Goal: Task Accomplishment & Management: Manage account settings

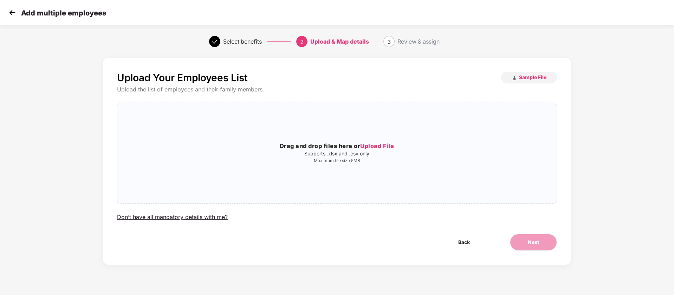
click at [359, 137] on div "Drag and drop files here or Upload File Supports .xlsx and .csv only Maximum fi…" at bounding box center [336, 152] width 439 height 90
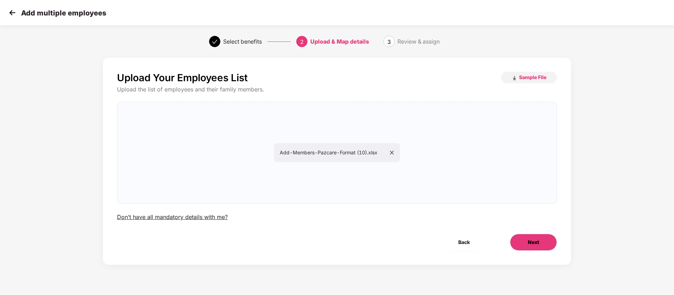
click at [526, 238] on button "Next" at bounding box center [533, 242] width 47 height 17
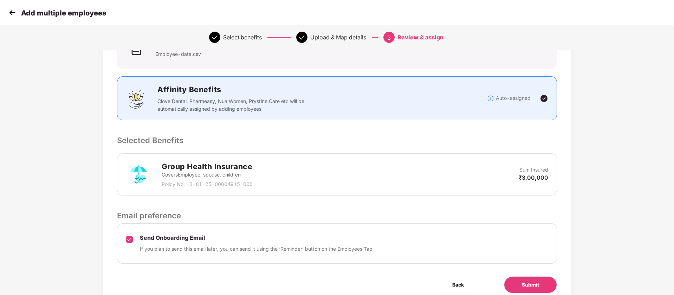
scroll to position [97, 0]
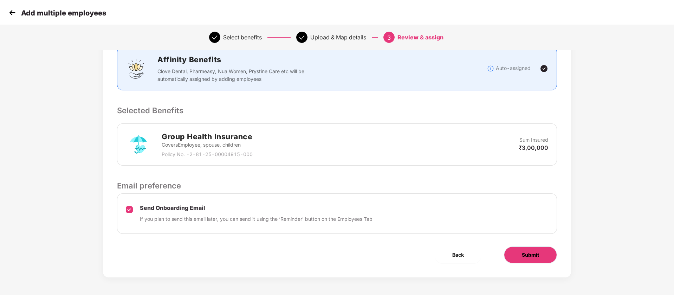
click at [539, 254] on button "Submit" at bounding box center [530, 254] width 53 height 17
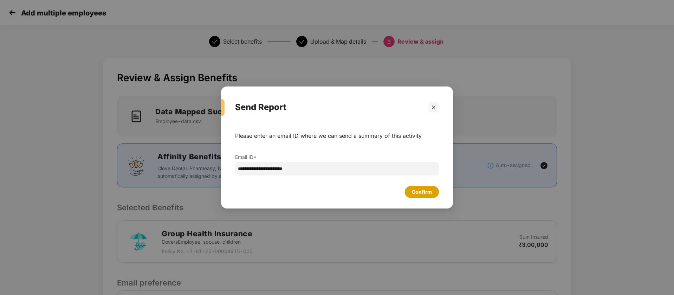
click at [416, 193] on div "Confirm" at bounding box center [422, 192] width 20 height 8
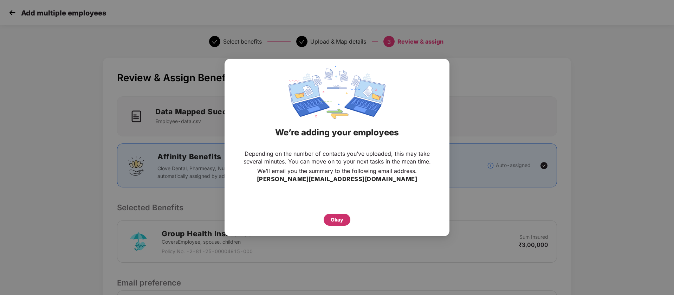
click at [340, 222] on div "Okay" at bounding box center [337, 220] width 13 height 8
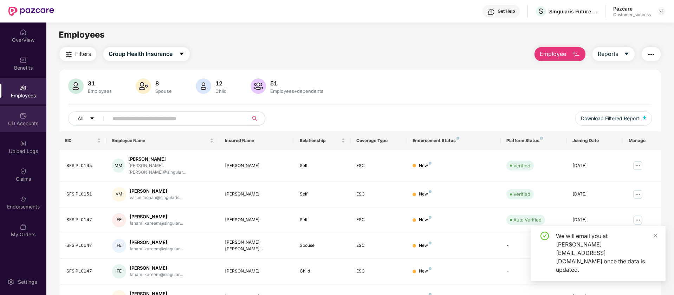
click at [24, 124] on div "CD Accounts" at bounding box center [23, 123] width 46 height 7
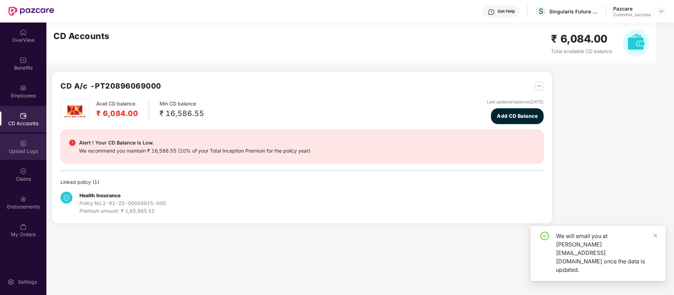
click at [26, 142] on img at bounding box center [23, 143] width 7 height 7
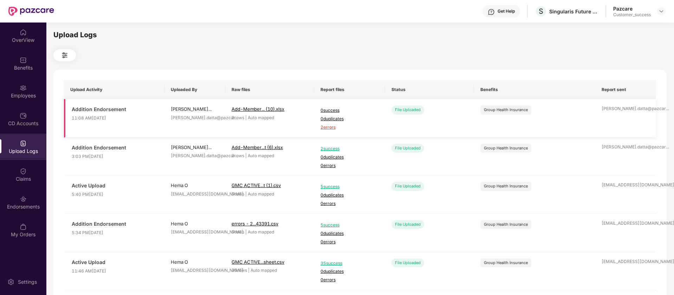
click at [633, 118] on td "[PERSON_NAME].datta@pazcar ..." at bounding box center [625, 118] width 61 height 38
click at [333, 129] on span "2 errors" at bounding box center [349, 127] width 58 height 7
click at [14, 89] on div "Employees" at bounding box center [23, 91] width 46 height 26
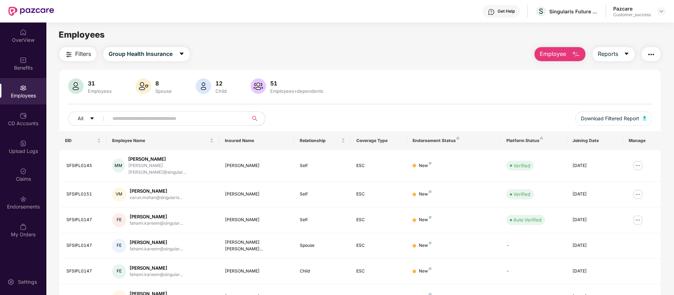
click at [542, 58] on button "Employee" at bounding box center [559, 54] width 51 height 14
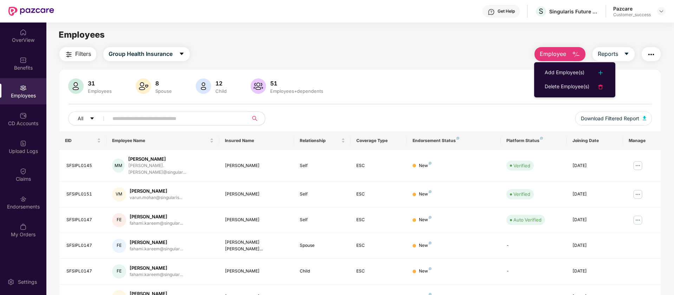
click at [223, 122] on input "text" at bounding box center [175, 118] width 126 height 11
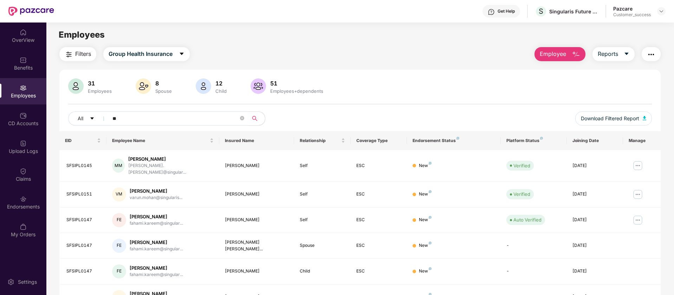
type input "*"
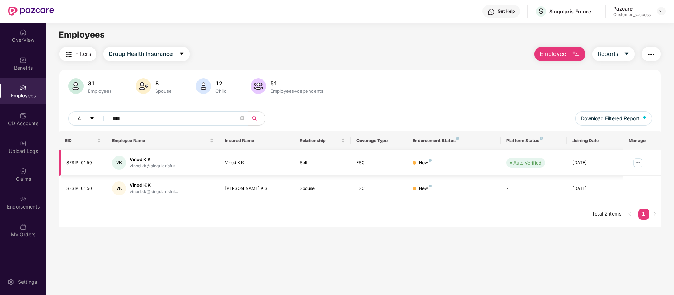
type input "****"
click at [637, 163] on img at bounding box center [637, 162] width 11 height 11
click at [424, 56] on div "Filters Group Health Insurance Employee Reports" at bounding box center [359, 54] width 601 height 14
click at [568, 9] on div "Singularis Future Serv India Private Limited" at bounding box center [573, 11] width 49 height 7
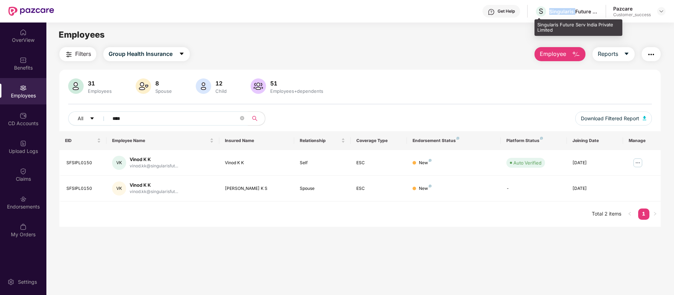
click at [568, 9] on div "Singularis Future Serv India Private Limited" at bounding box center [573, 11] width 49 height 7
copy div "Singularis Future Serv India Private Limited"
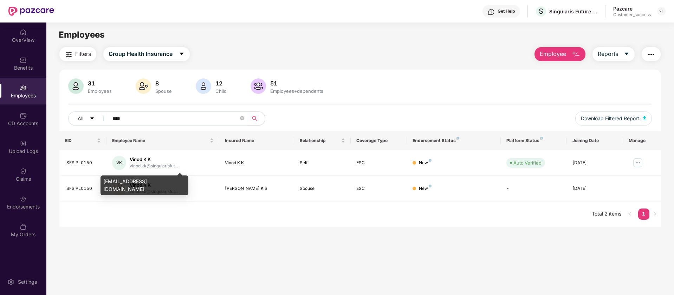
click at [152, 179] on div "[EMAIL_ADDRESS][DOMAIN_NAME]" at bounding box center [144, 185] width 88 height 20
click at [152, 178] on div "[EMAIL_ADDRESS][DOMAIN_NAME]" at bounding box center [144, 185] width 88 height 20
copy div "[EMAIL_ADDRESS][DOMAIN_NAME]"
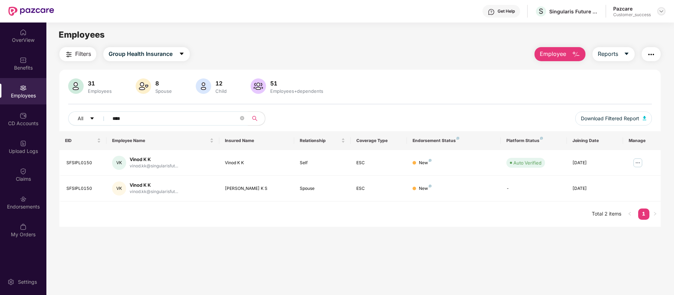
click at [664, 12] on div at bounding box center [661, 11] width 8 height 8
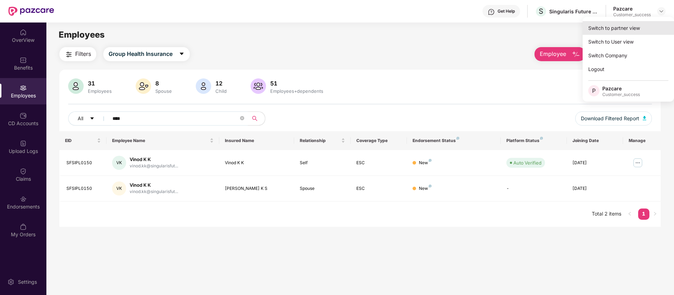
click at [618, 26] on div "Switch to partner view" at bounding box center [627, 28] width 91 height 14
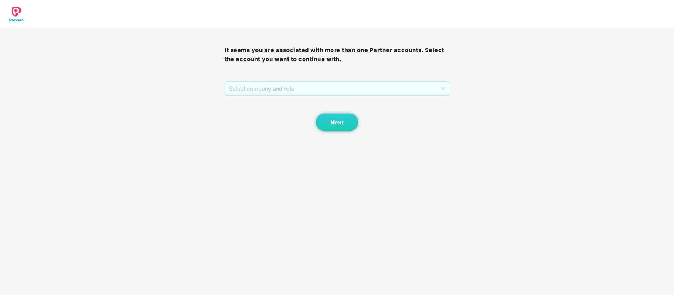
drag, startPoint x: 435, startPoint y: 82, endPoint x: 326, endPoint y: 127, distance: 117.7
click at [435, 82] on span "Select company and role" at bounding box center [336, 88] width 215 height 13
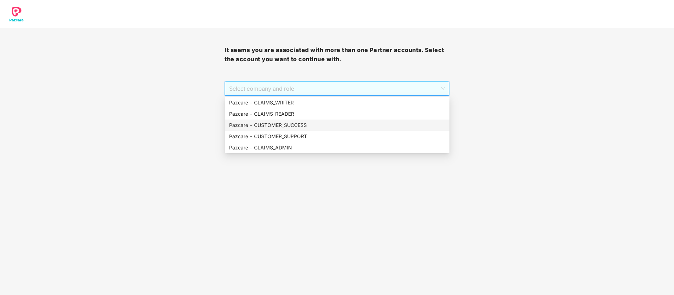
click at [306, 122] on div "Pazcare - CUSTOMER_SUCCESS" at bounding box center [337, 125] width 216 height 8
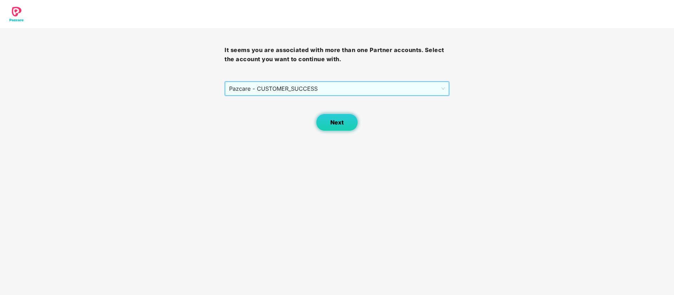
click at [333, 123] on span "Next" at bounding box center [336, 122] width 13 height 7
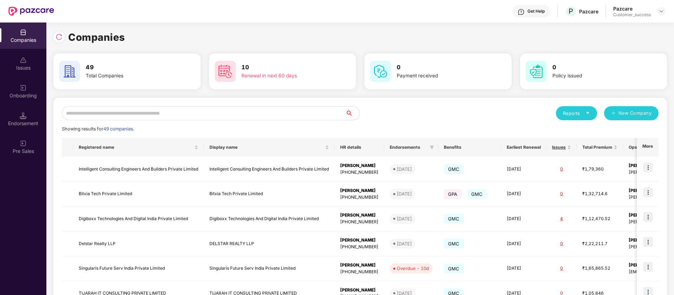
click at [114, 116] on input "text" at bounding box center [203, 113] width 283 height 14
paste input "**********"
type input "**********"
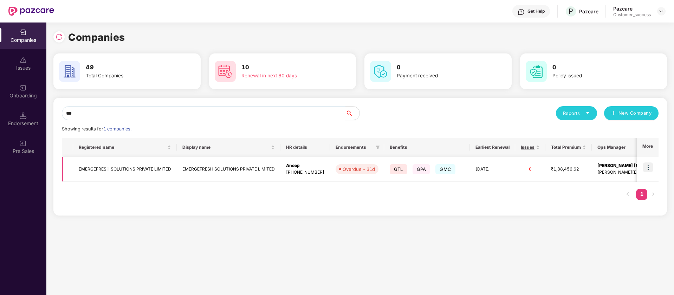
type input "***"
click at [647, 167] on img at bounding box center [648, 167] width 10 height 10
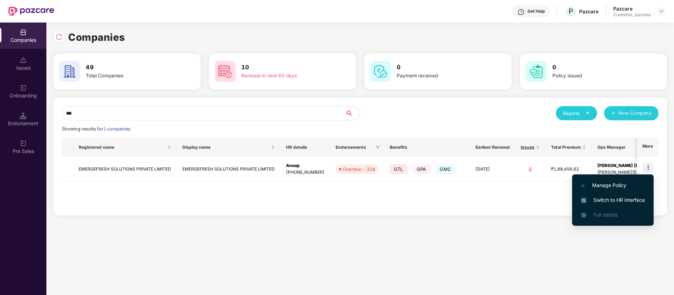
click at [623, 201] on span "Switch to HR interface" at bounding box center [613, 200] width 64 height 8
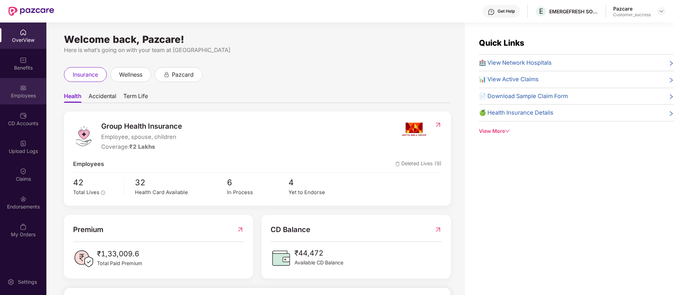
click at [30, 99] on div "Employees" at bounding box center [23, 91] width 46 height 26
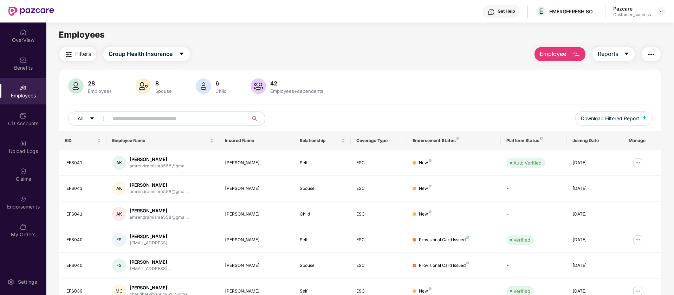
click at [162, 124] on span at bounding box center [176, 118] width 144 height 14
paste input "**********"
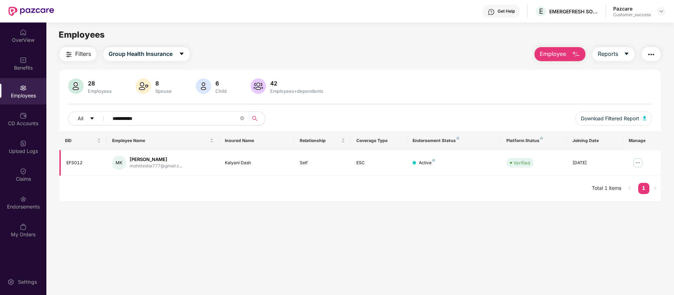
type input "**********"
click at [638, 162] on img at bounding box center [637, 162] width 11 height 11
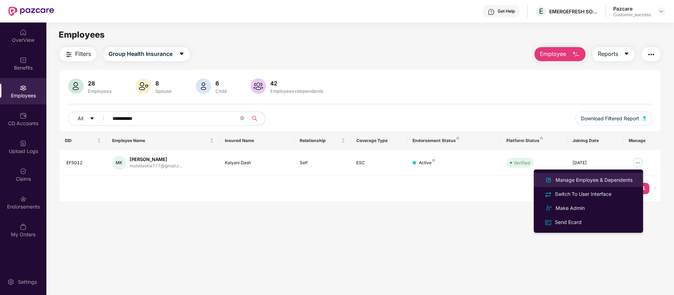
click at [627, 183] on div "Manage Employee & Dependents" at bounding box center [594, 180] width 80 height 8
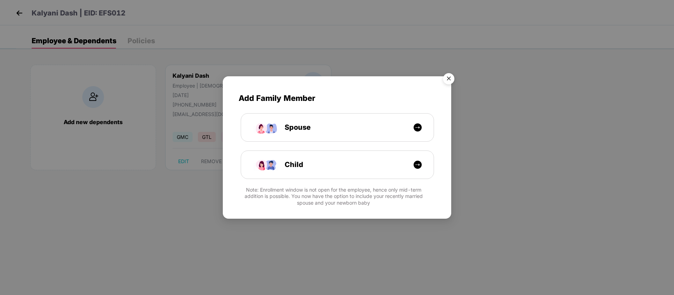
click at [450, 80] on img "Close" at bounding box center [449, 80] width 20 height 20
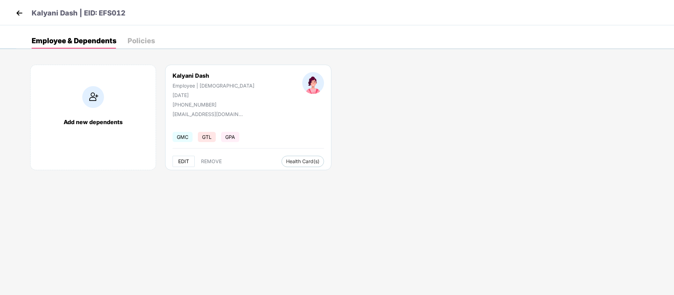
click at [185, 161] on span "EDIT" at bounding box center [183, 161] width 11 height 6
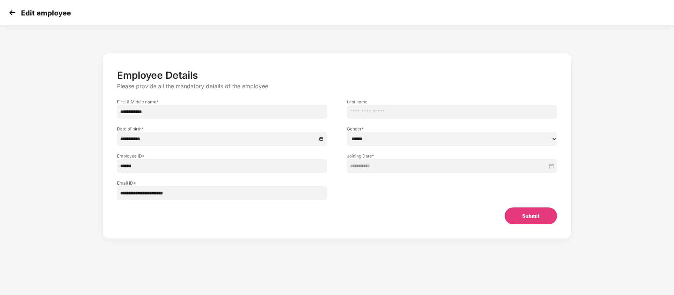
click at [399, 136] on select "****** **** ******" at bounding box center [452, 139] width 210 height 14
select select "****"
click at [347, 132] on select "****** **** ******" at bounding box center [452, 139] width 210 height 14
drag, startPoint x: 155, startPoint y: 114, endPoint x: 138, endPoint y: 112, distance: 16.9
click at [138, 112] on input "**********" at bounding box center [222, 112] width 210 height 14
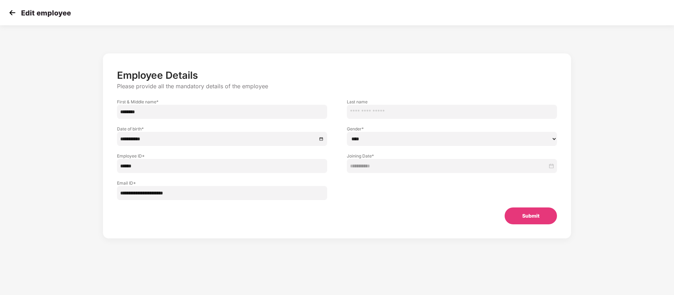
type input "*******"
click at [365, 112] on input "text" at bounding box center [452, 112] width 210 height 14
paste input "****"
type input "****"
click at [516, 212] on button "Submit" at bounding box center [530, 215] width 52 height 17
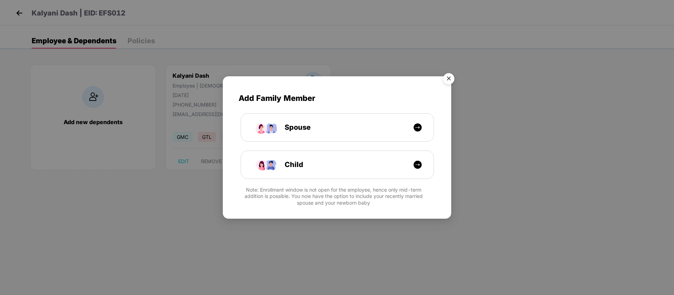
click at [449, 77] on img "Close" at bounding box center [449, 80] width 20 height 20
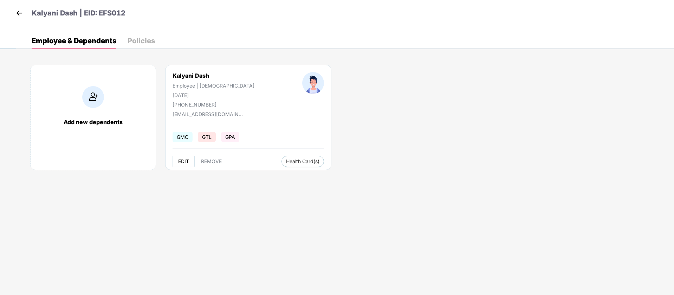
click at [189, 159] on span "EDIT" at bounding box center [183, 161] width 11 height 6
select select "****"
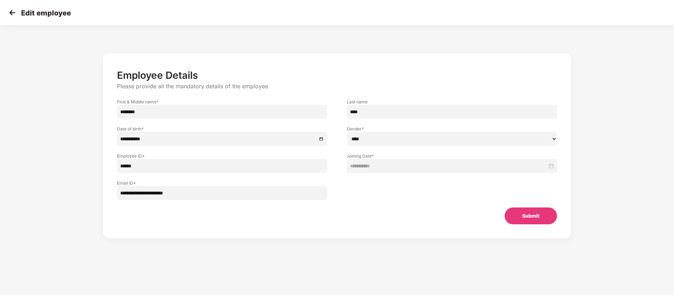
click at [183, 111] on input "*******" at bounding box center [222, 112] width 210 height 14
drag, startPoint x: 179, startPoint y: 111, endPoint x: 54, endPoint y: 124, distance: 126.0
click at [54, 124] on div "**********" at bounding box center [337, 142] width 674 height 227
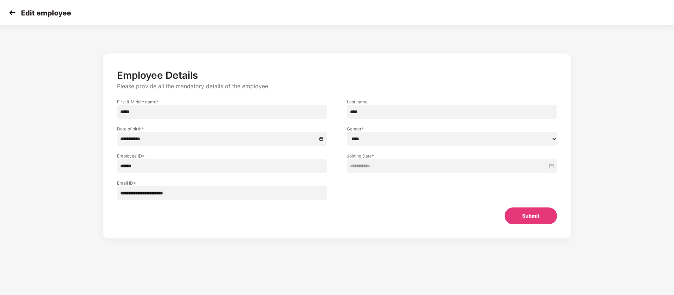
paste input "text"
type input "*****"
click at [528, 212] on button "Submit" at bounding box center [530, 215] width 52 height 17
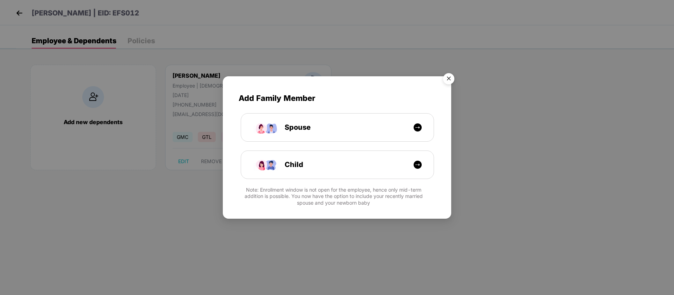
click at [447, 78] on img "Close" at bounding box center [449, 80] width 20 height 20
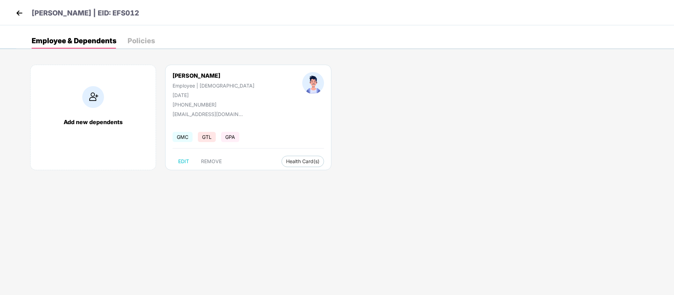
click at [21, 13] on img at bounding box center [19, 13] width 11 height 11
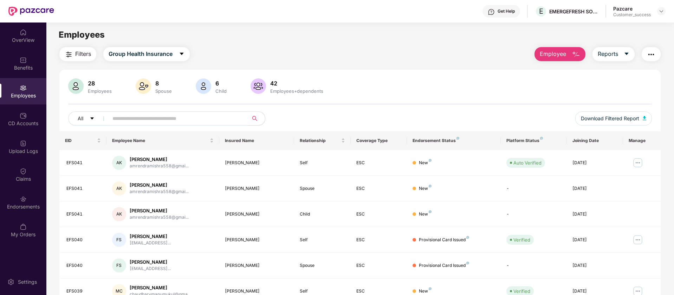
click at [213, 120] on input "text" at bounding box center [175, 118] width 126 height 11
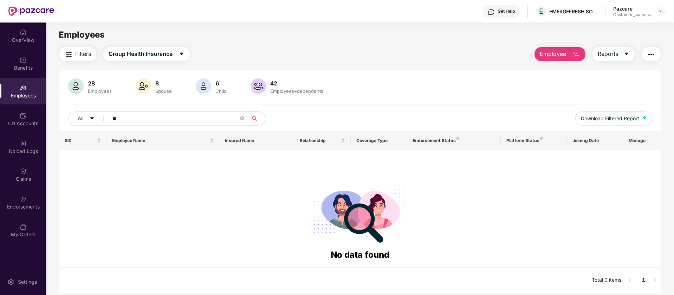
type input "*"
paste input "**********"
click at [115, 118] on input "*****" at bounding box center [175, 118] width 126 height 11
type input "*****"
click at [186, 122] on input "*****" at bounding box center [175, 118] width 126 height 11
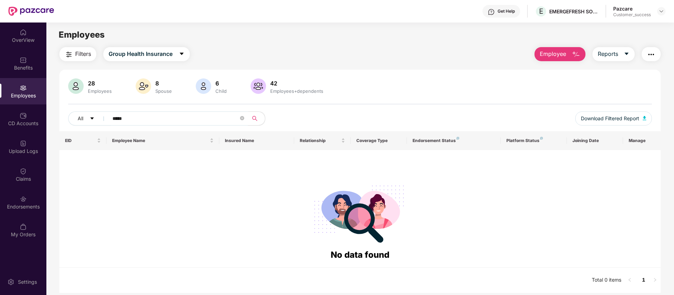
click at [186, 122] on input "*****" at bounding box center [175, 118] width 126 height 11
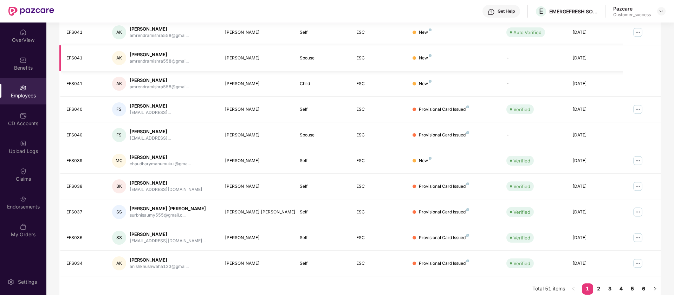
scroll to position [137, 0]
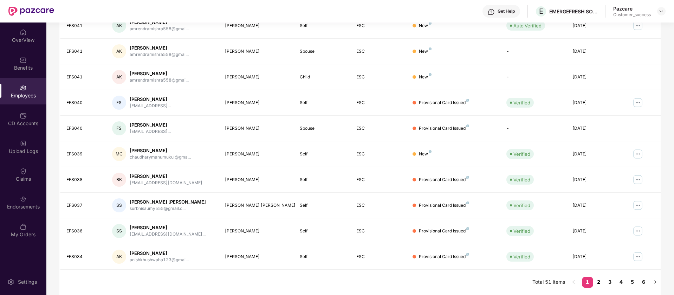
click at [599, 285] on link "2" at bounding box center [598, 281] width 11 height 11
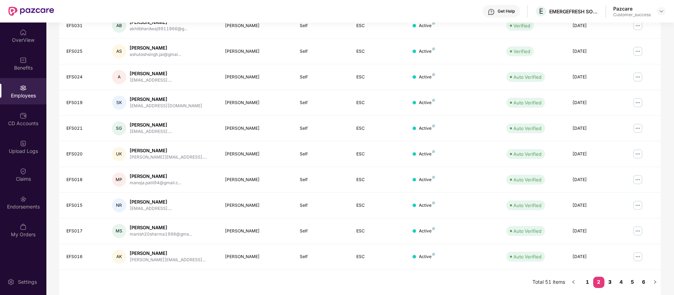
click at [611, 283] on link "3" at bounding box center [609, 281] width 11 height 11
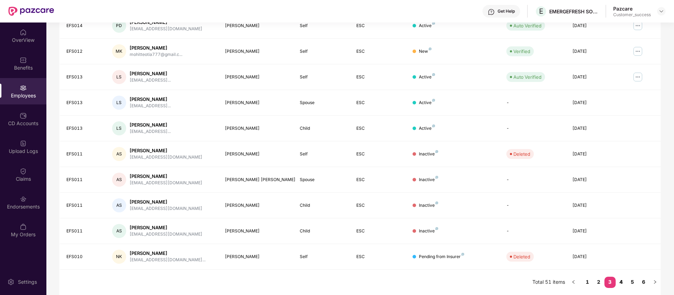
click at [621, 282] on link "4" at bounding box center [620, 281] width 11 height 11
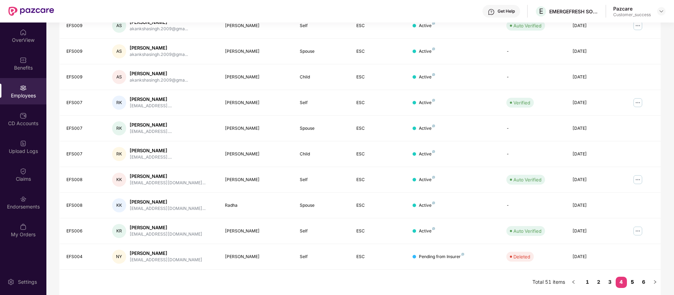
click at [635, 282] on link "5" at bounding box center [632, 281] width 11 height 11
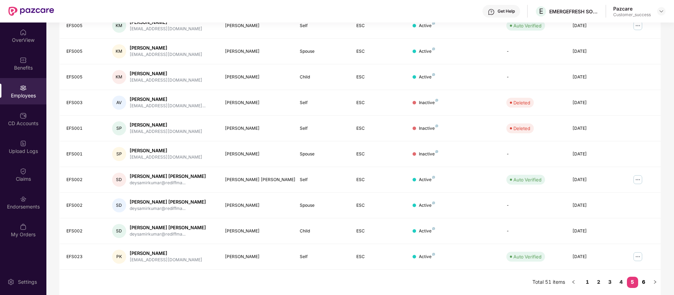
click at [642, 281] on link "6" at bounding box center [643, 281] width 11 height 11
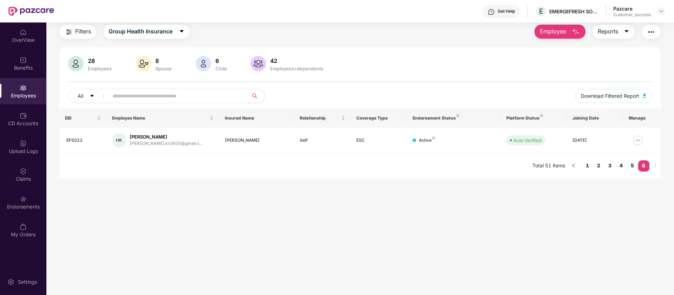
scroll to position [22, 0]
click at [586, 165] on link "1" at bounding box center [587, 165] width 11 height 11
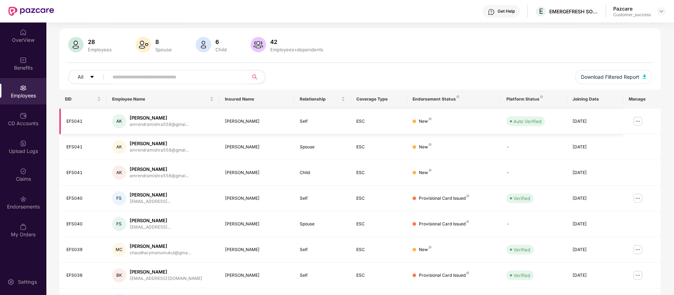
scroll to position [0, 0]
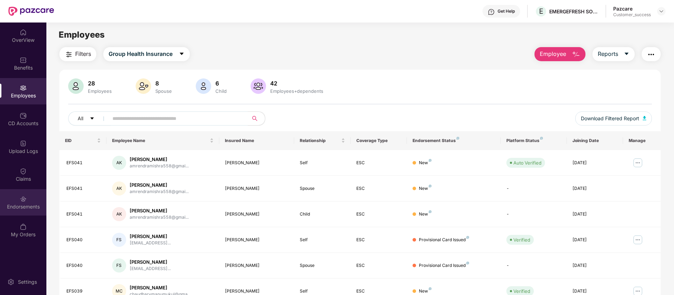
click at [34, 206] on div "Endorsements" at bounding box center [23, 206] width 46 height 7
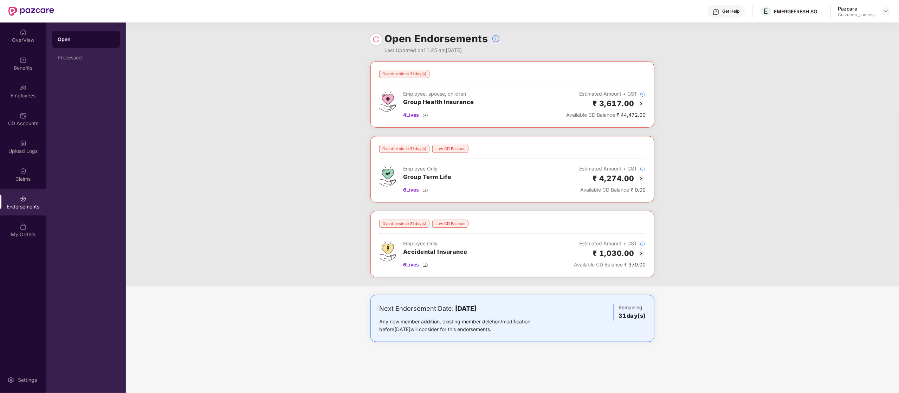
click at [673, 105] on div "Overdue since 31 day(s) Employee, spouse, children Group Health Insurance 4 Liv…" at bounding box center [512, 173] width 773 height 225
click at [641, 103] on img at bounding box center [641, 103] width 8 height 8
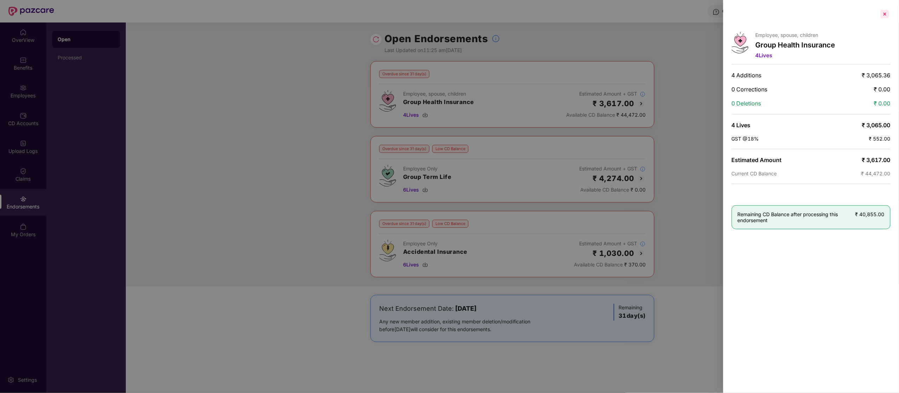
click at [673, 14] on div at bounding box center [884, 13] width 11 height 11
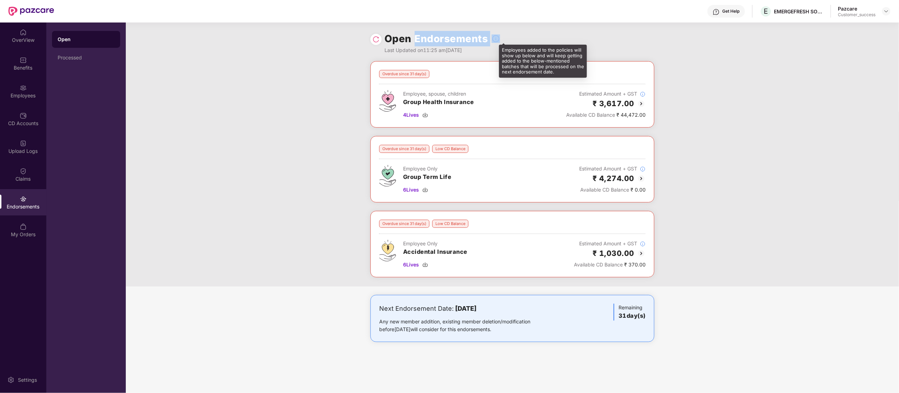
drag, startPoint x: 415, startPoint y: 38, endPoint x: 487, endPoint y: 39, distance: 71.3
click at [487, 39] on div "Open Endorsements" at bounding box center [442, 38] width 116 height 15
copy h1 "Endorsements"
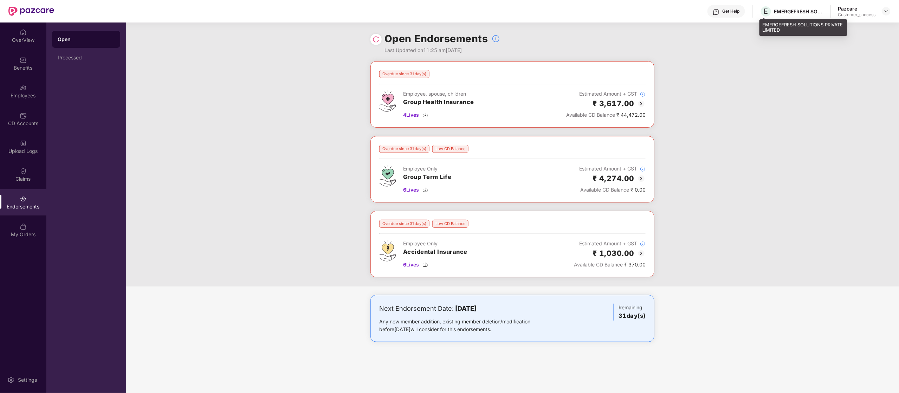
click at [673, 9] on div "EMERGEFRESH SOLUTIONS PRIVATE LIMITED" at bounding box center [798, 11] width 49 height 7
copy div "EMERGEFRESH SOLUTIONS PRIVATE LIMITED"
click at [661, 32] on div "Open Endorsements Last Updated on 11:25 am[DATE]" at bounding box center [512, 41] width 773 height 39
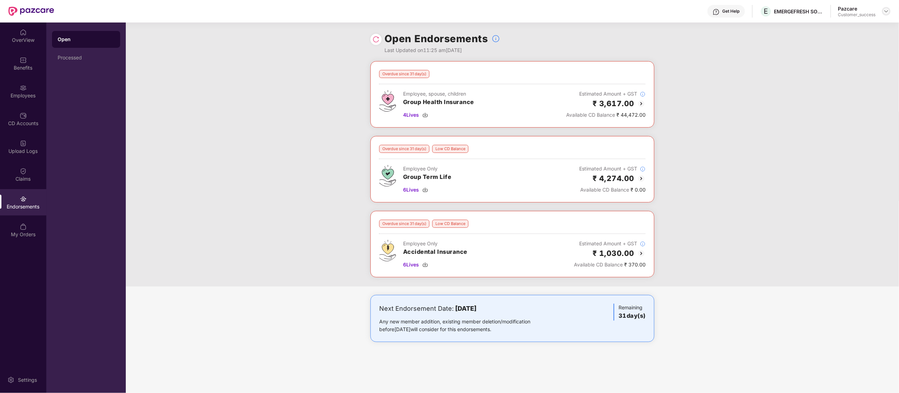
click at [673, 9] on img at bounding box center [886, 11] width 6 height 6
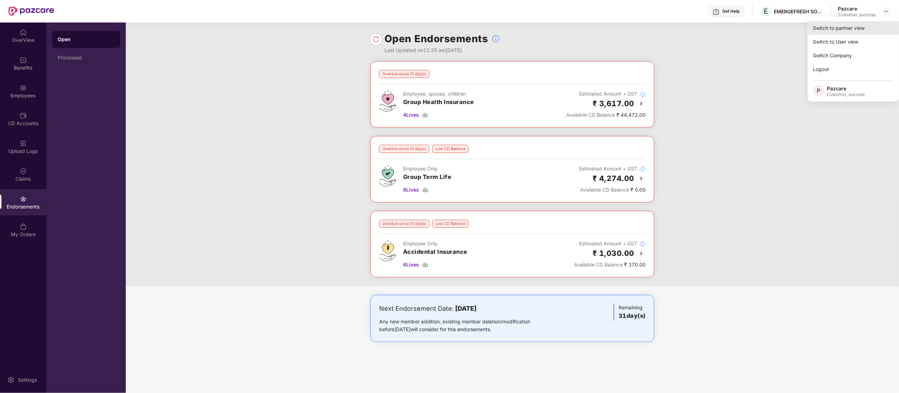
click at [673, 28] on div "Switch to partner view" at bounding box center [852, 28] width 91 height 14
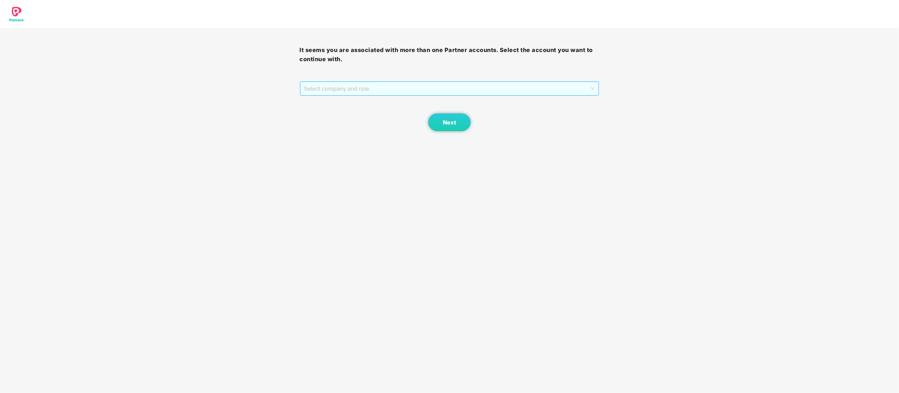
click at [544, 83] on span "Select company and role" at bounding box center [449, 88] width 291 height 13
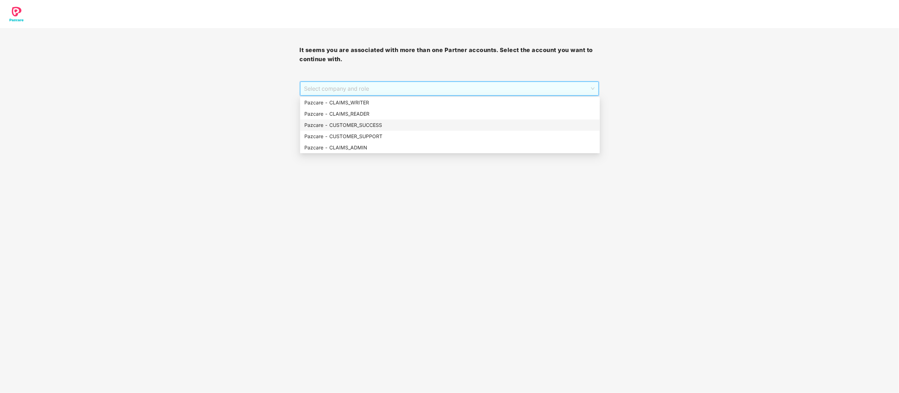
click at [405, 126] on div "Pazcare - CUSTOMER_SUCCESS" at bounding box center [449, 125] width 291 height 8
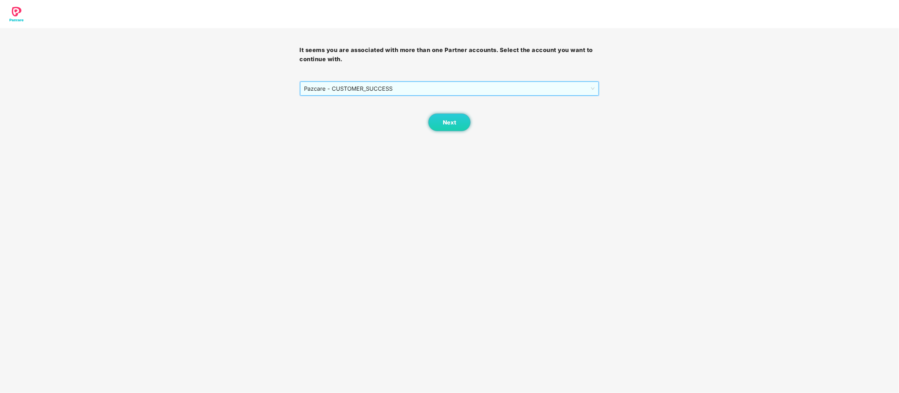
drag, startPoint x: 475, startPoint y: 118, endPoint x: 471, endPoint y: 118, distance: 3.9
click at [474, 118] on div "Next" at bounding box center [450, 113] width 300 height 35
click at [424, 125] on div "Next" at bounding box center [450, 113] width 300 height 35
click at [441, 126] on button "Next" at bounding box center [449, 122] width 42 height 18
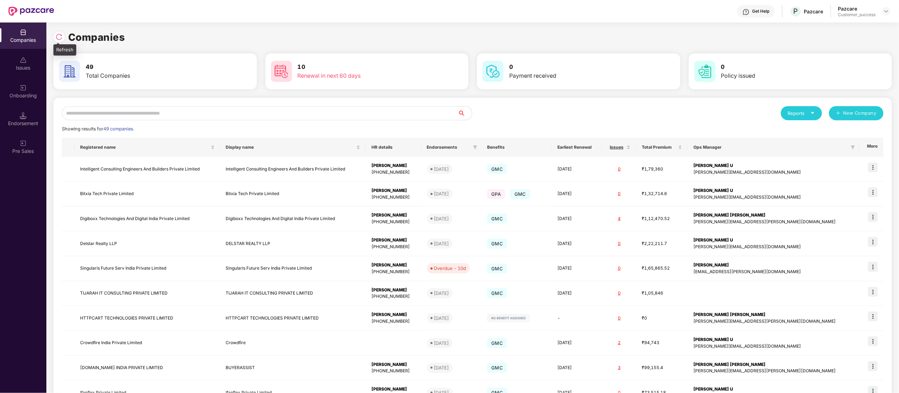
click at [56, 39] on img at bounding box center [59, 36] width 7 height 7
click at [208, 116] on input "text" at bounding box center [260, 113] width 396 height 14
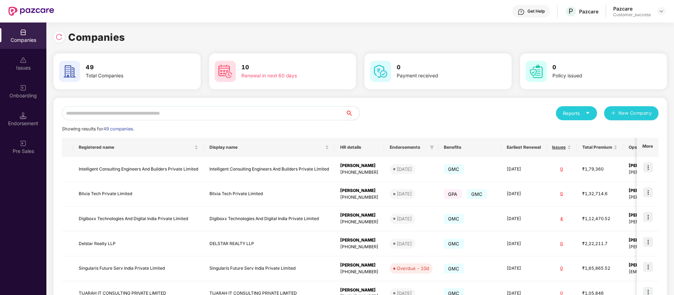
click at [161, 112] on input "text" at bounding box center [203, 113] width 283 height 14
type input "*"
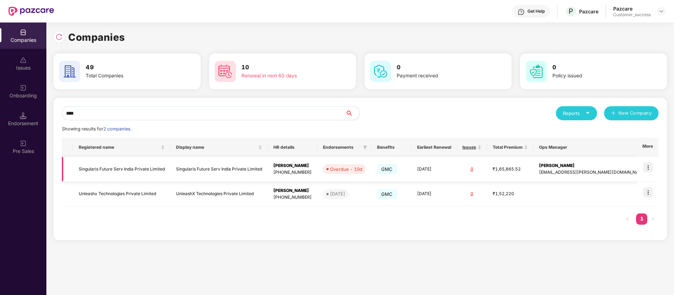
type input "****"
click at [650, 164] on img at bounding box center [648, 167] width 10 height 10
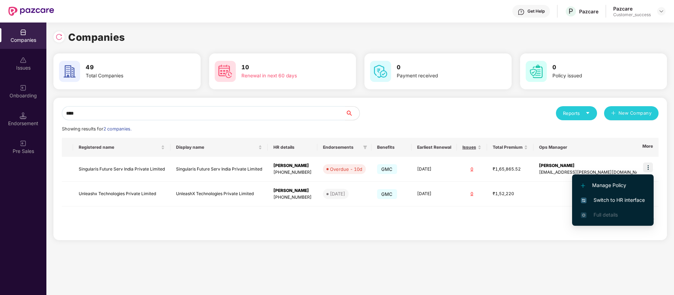
click at [618, 200] on span "Switch to HR interface" at bounding box center [613, 200] width 64 height 8
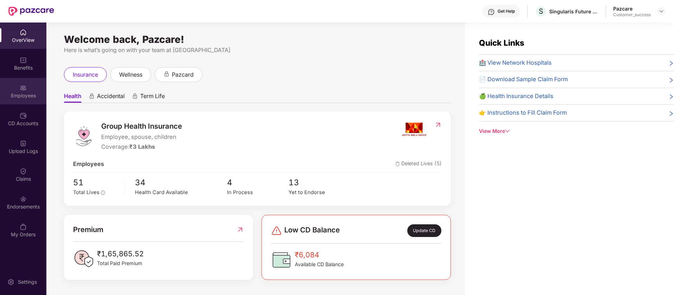
click at [35, 90] on div "Employees" at bounding box center [23, 91] width 46 height 26
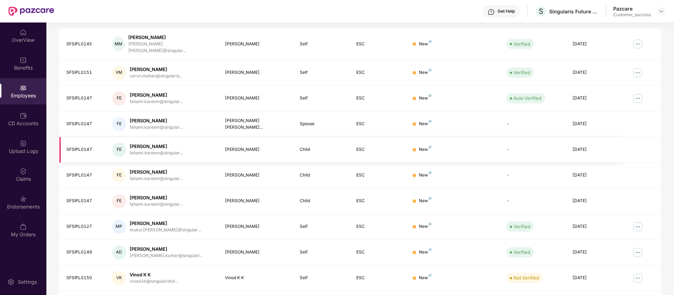
scroll to position [137, 0]
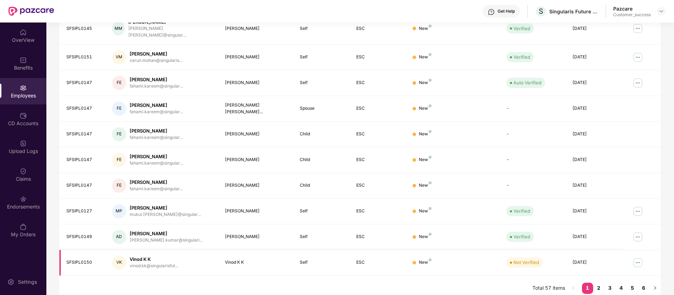
click at [637, 257] on img at bounding box center [637, 262] width 11 height 11
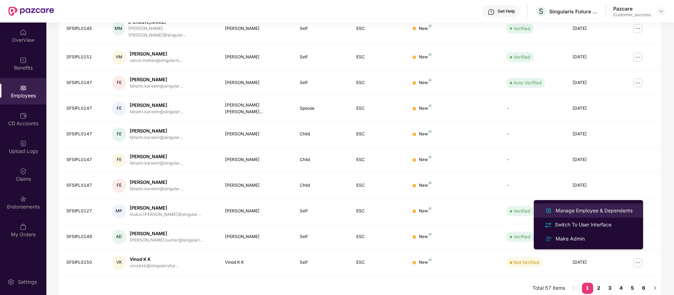
click at [618, 211] on div "Manage Employee & Dependents" at bounding box center [594, 211] width 80 height 8
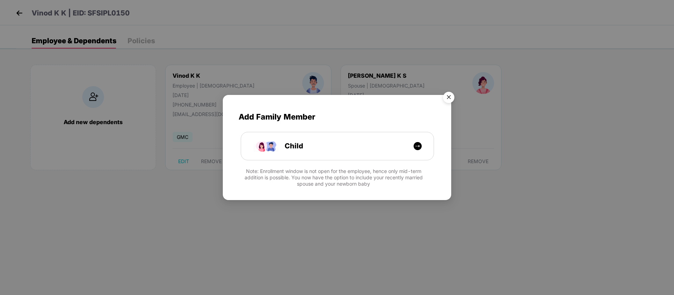
click at [452, 94] on img "Close" at bounding box center [449, 99] width 20 height 20
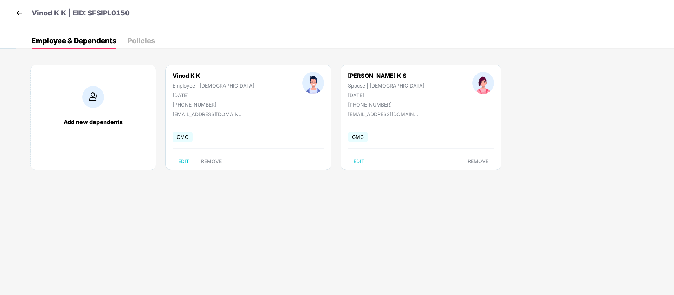
click at [85, 116] on div "Add new dependents" at bounding box center [93, 117] width 126 height 105
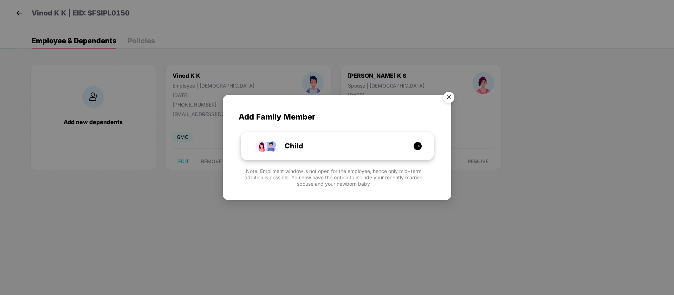
click at [371, 146] on div "Child" at bounding box center [341, 146] width 144 height 11
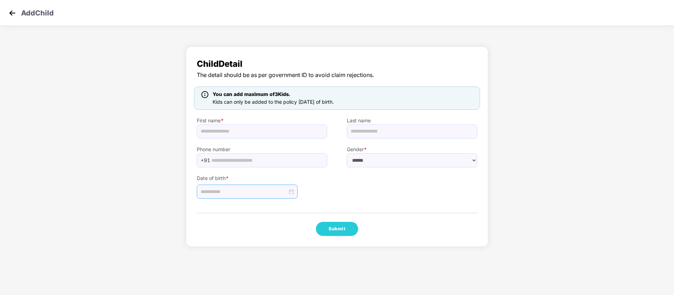
click at [248, 194] on input at bounding box center [244, 192] width 87 height 8
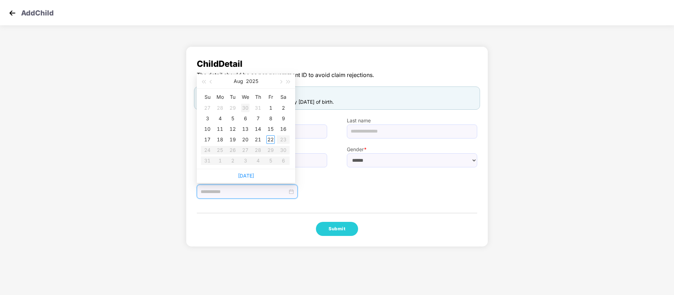
type input "**********"
click at [212, 80] on button "button" at bounding box center [211, 81] width 8 height 14
type input "**********"
click at [17, 11] on img at bounding box center [12, 13] width 11 height 11
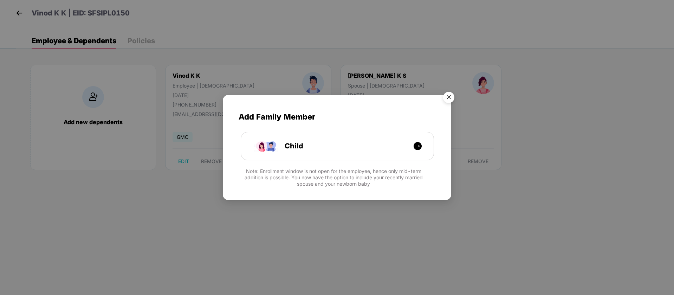
click at [450, 98] on img "Close" at bounding box center [449, 99] width 20 height 20
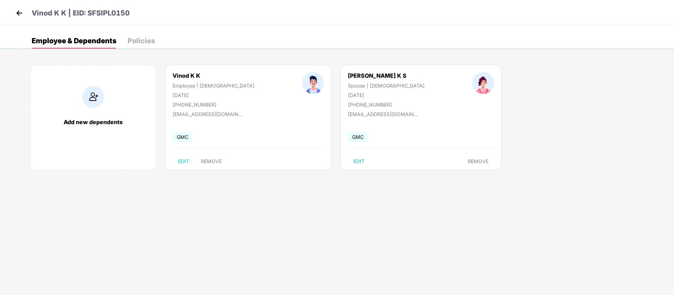
click at [21, 8] on img at bounding box center [19, 13] width 11 height 11
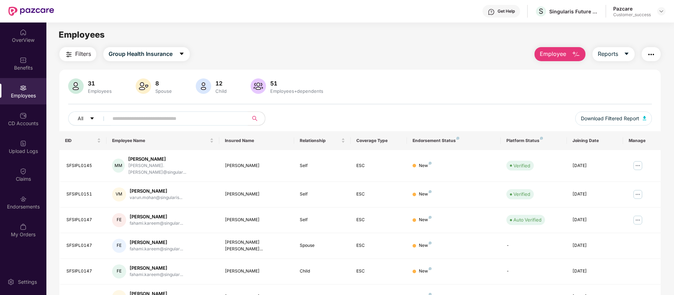
click at [560, 50] on span "Employee" at bounding box center [553, 54] width 26 height 9
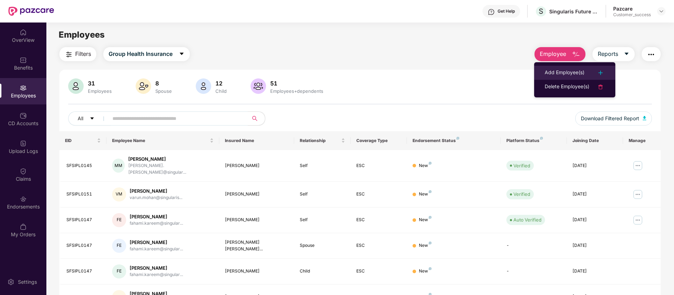
click at [591, 76] on div at bounding box center [596, 72] width 15 height 8
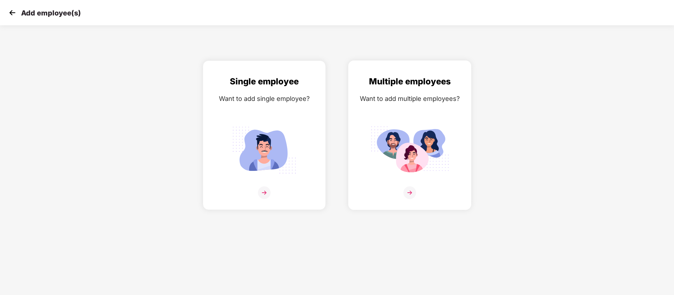
click at [441, 109] on div "Multiple employees Want to add multiple employees?" at bounding box center [409, 141] width 108 height 133
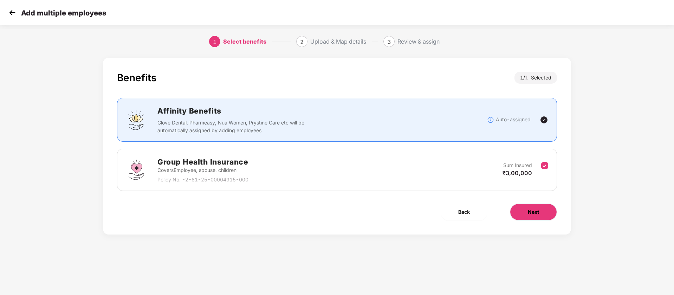
click at [539, 208] on span "Next" at bounding box center [533, 212] width 11 height 8
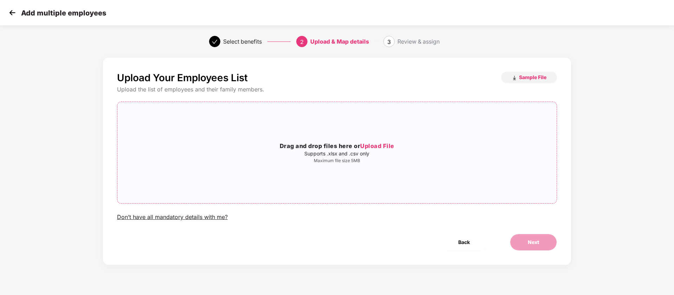
click at [307, 154] on p "Supports .xlsx and .csv only" at bounding box center [336, 154] width 439 height 6
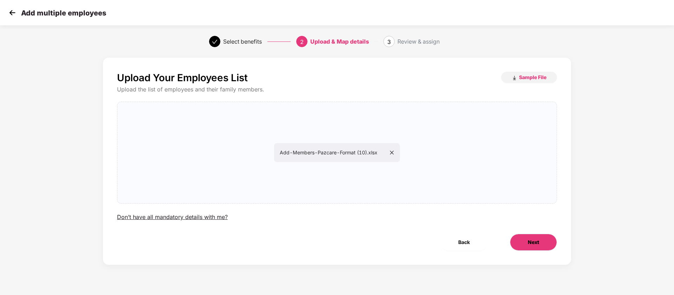
click at [528, 245] on span "Next" at bounding box center [533, 242] width 11 height 8
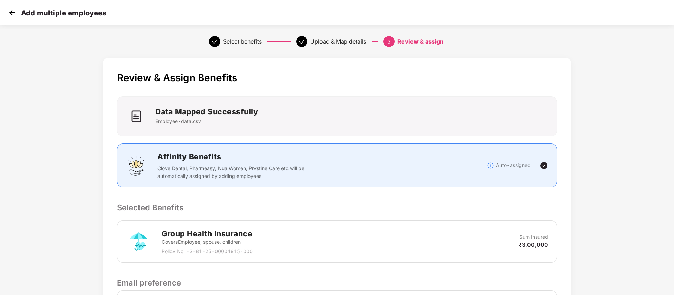
scroll to position [97, 0]
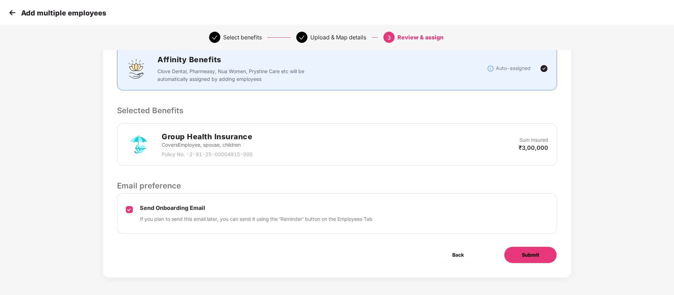
click at [533, 257] on span "Submit" at bounding box center [530, 255] width 17 height 8
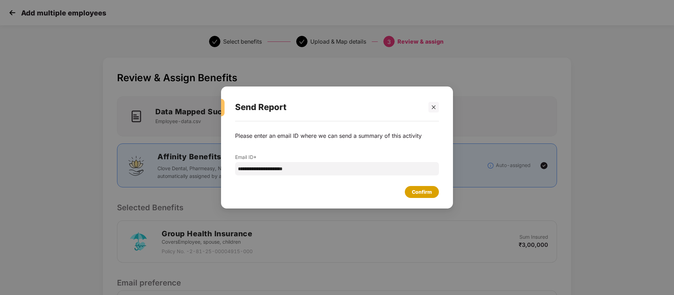
click at [430, 195] on div "Confirm" at bounding box center [422, 192] width 20 height 8
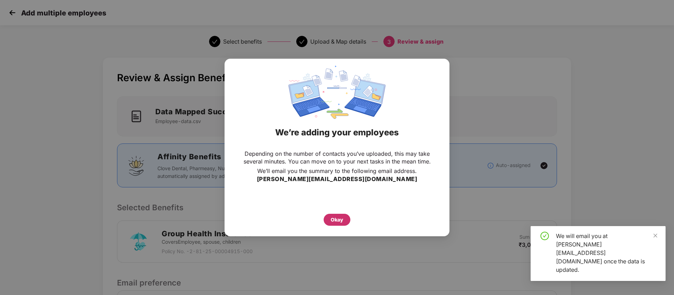
click at [338, 221] on div "Okay" at bounding box center [337, 220] width 13 height 8
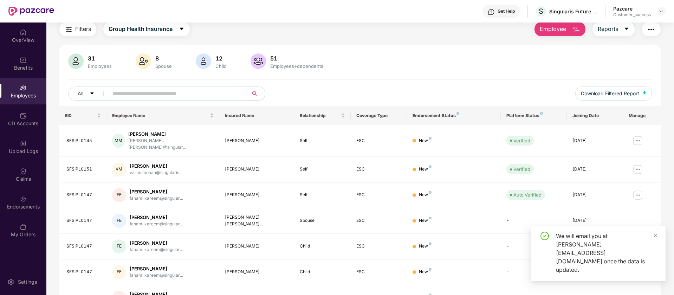
scroll to position [25, 0]
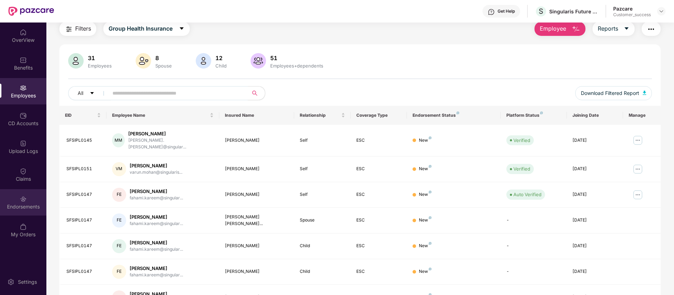
click at [37, 200] on div "Endorsements" at bounding box center [23, 202] width 46 height 26
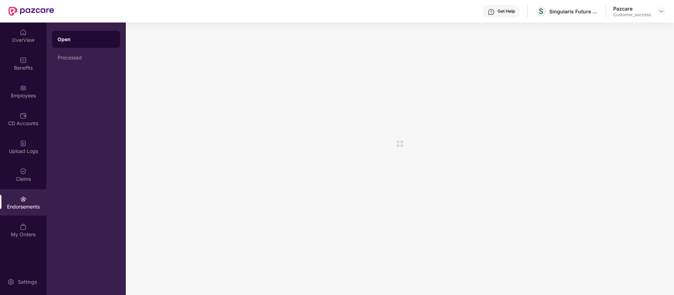
scroll to position [0, 0]
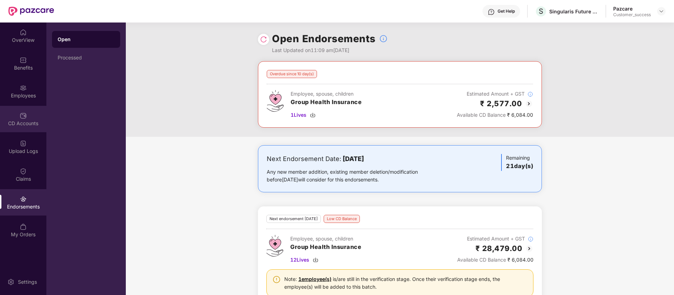
click at [22, 116] on img at bounding box center [23, 115] width 7 height 7
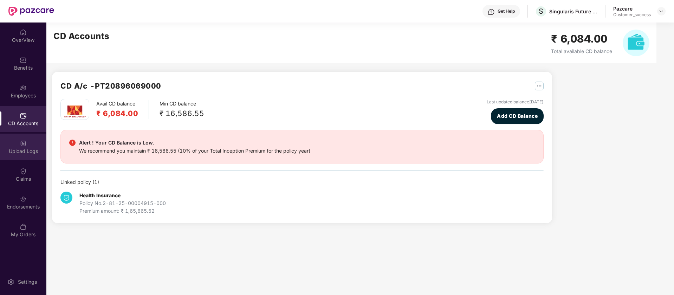
click at [23, 140] on img at bounding box center [23, 143] width 7 height 7
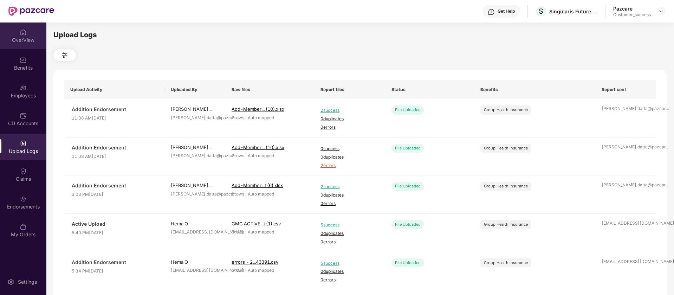
click at [21, 41] on div "OverView" at bounding box center [23, 40] width 46 height 7
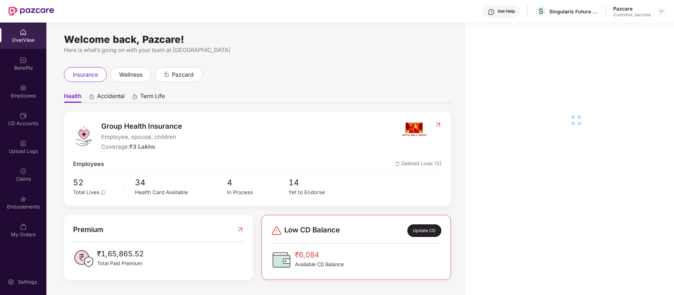
click at [32, 98] on div "Employees" at bounding box center [23, 95] width 46 height 7
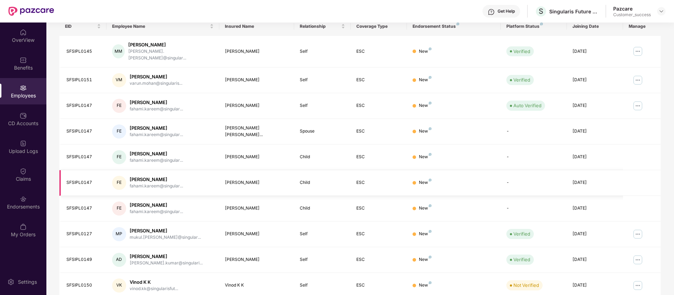
scroll to position [137, 0]
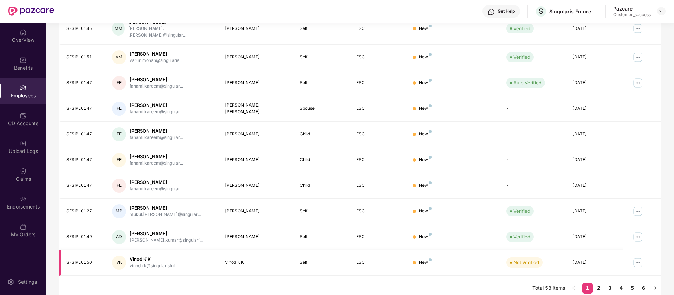
click at [641, 257] on img at bounding box center [637, 262] width 11 height 11
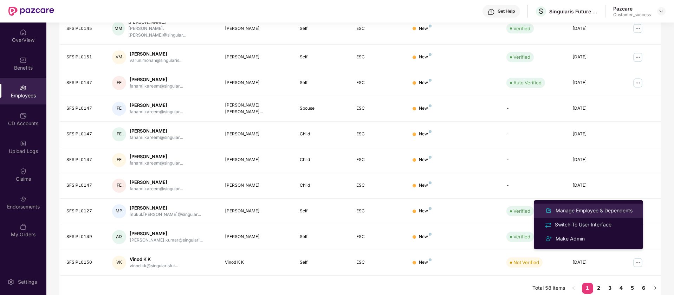
click at [611, 212] on div "Manage Employee & Dependents" at bounding box center [594, 211] width 80 height 8
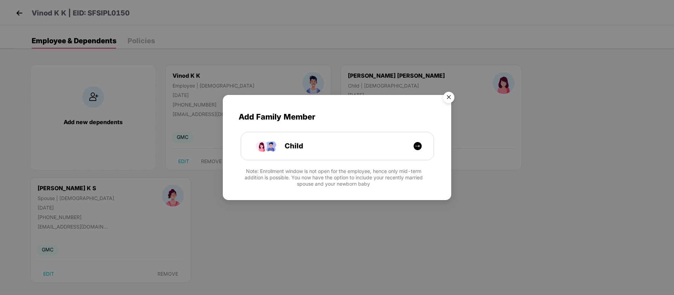
click at [445, 97] on img "Close" at bounding box center [449, 99] width 20 height 20
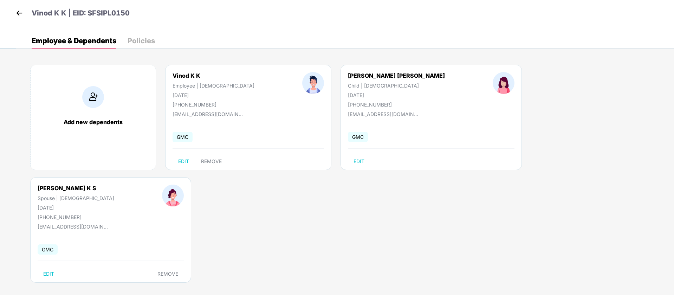
click at [18, 10] on img at bounding box center [19, 13] width 11 height 11
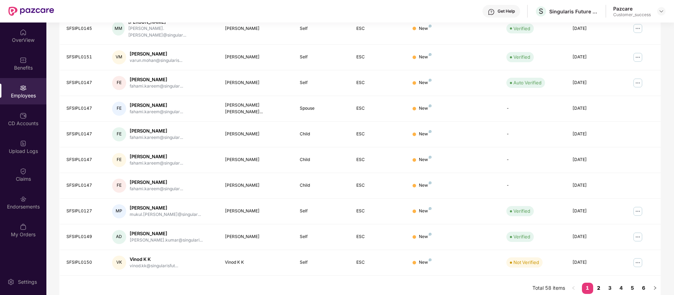
click at [599, 282] on link "2" at bounding box center [598, 287] width 11 height 11
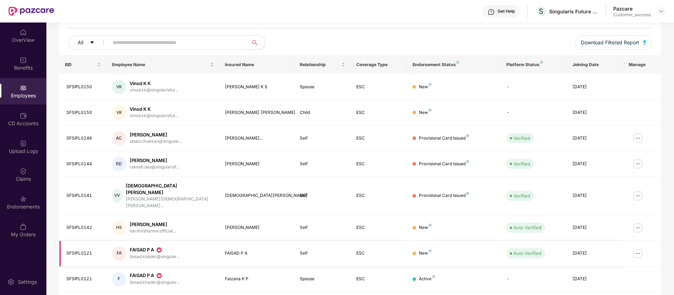
scroll to position [88, 0]
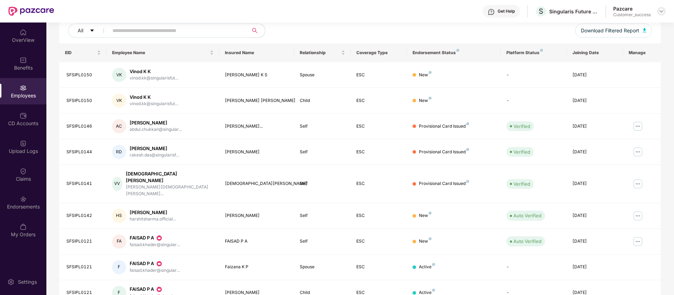
click at [660, 10] on img at bounding box center [661, 11] width 6 height 6
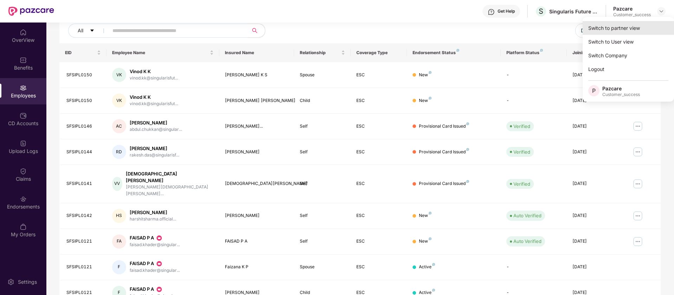
click at [652, 27] on div "Switch to partner view" at bounding box center [627, 28] width 91 height 14
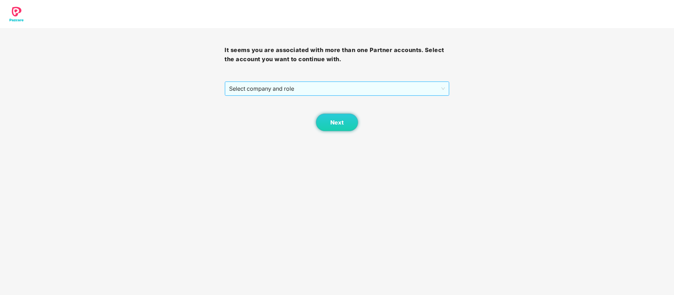
click at [370, 90] on span "Select company and role" at bounding box center [336, 88] width 215 height 13
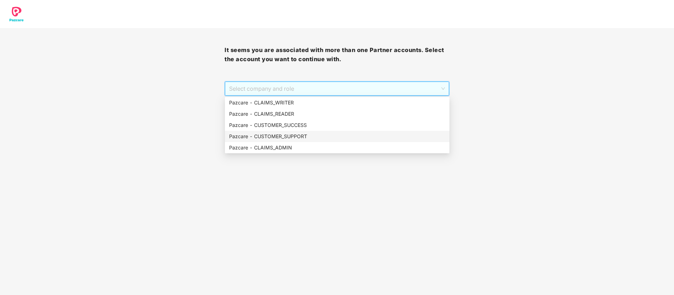
click at [315, 131] on div "Pazcare - CUSTOMER_SUPPORT" at bounding box center [337, 136] width 224 height 11
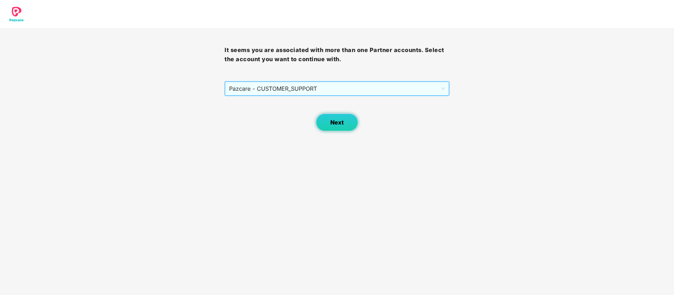
click at [334, 121] on span "Next" at bounding box center [336, 122] width 13 height 7
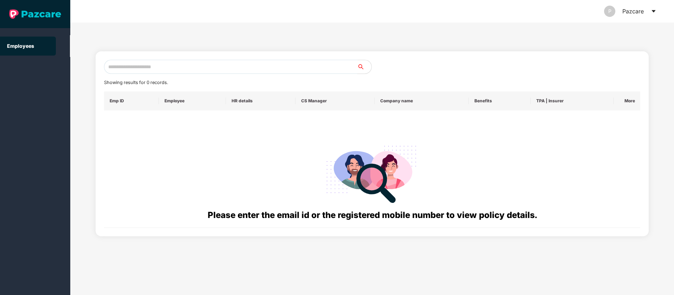
click at [214, 63] on input "text" at bounding box center [230, 67] width 253 height 14
type input "**********"
click at [161, 69] on input "**********" at bounding box center [230, 67] width 253 height 14
